Goal: Find contact information: Find contact information

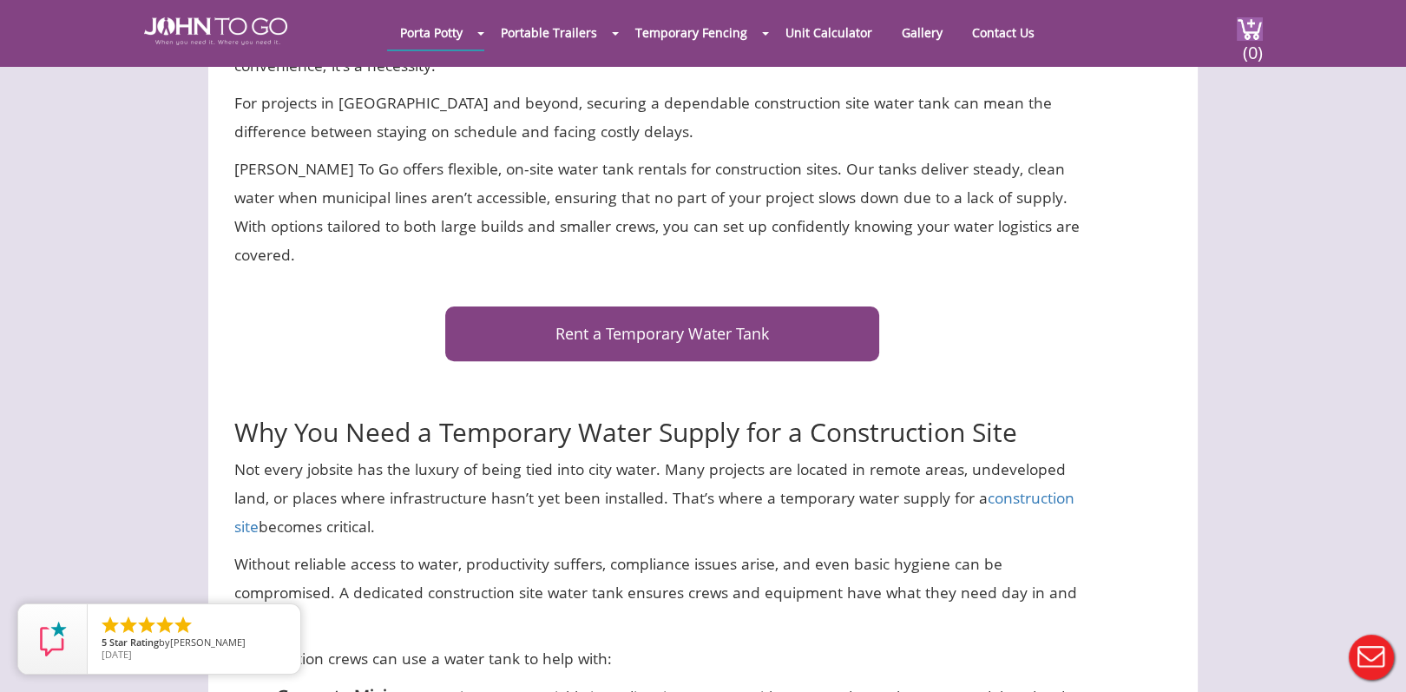
scroll to position [764, 0]
click at [653, 310] on link "Rent a Temporary Water Tank" at bounding box center [662, 332] width 434 height 55
